Goal: Task Accomplishment & Management: Manage account settings

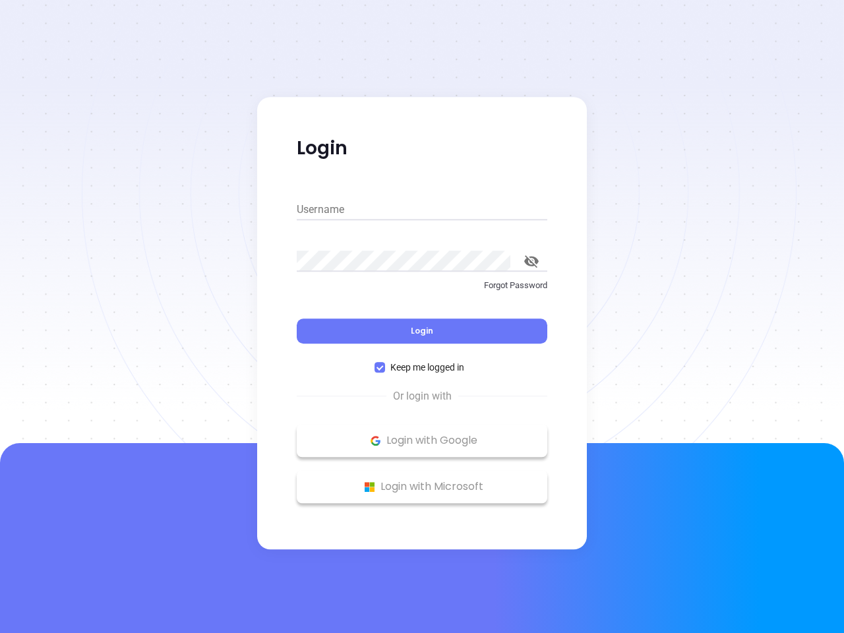
click at [422, 317] on div "Login" at bounding box center [422, 323] width 251 height 41
click at [422, 210] on input "Username" at bounding box center [422, 209] width 251 height 21
click at [532, 261] on icon "toggle password visibility" at bounding box center [531, 261] width 15 height 13
click at [422, 331] on span "Login" at bounding box center [422, 330] width 22 height 11
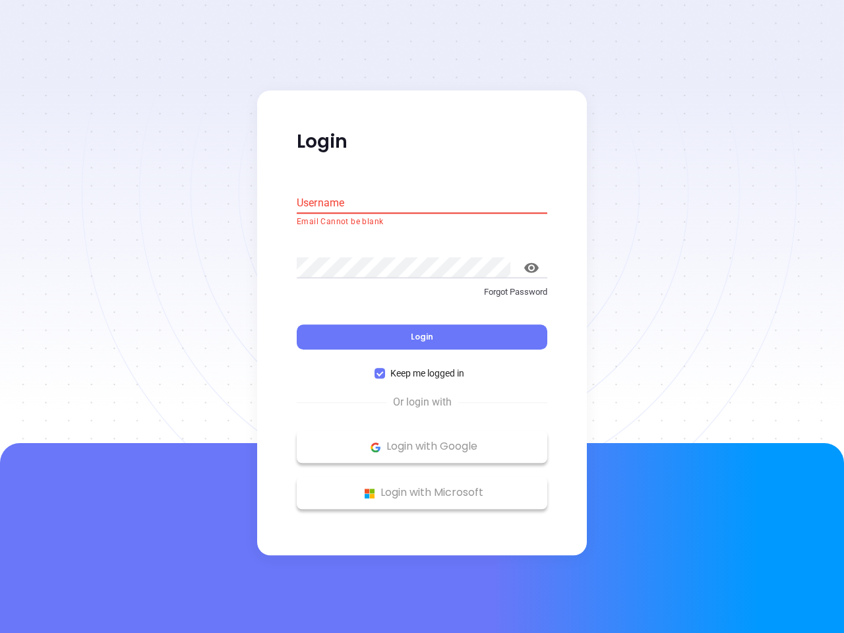
click at [422, 367] on span "Keep me logged in" at bounding box center [427, 374] width 84 height 15
click at [385, 369] on input "Keep me logged in" at bounding box center [380, 374] width 11 height 11
checkbox input "false"
click at [422, 441] on p "Login with Google" at bounding box center [421, 447] width 237 height 20
click at [422, 487] on p "Login with Microsoft" at bounding box center [421, 493] width 237 height 20
